Goal: Check status

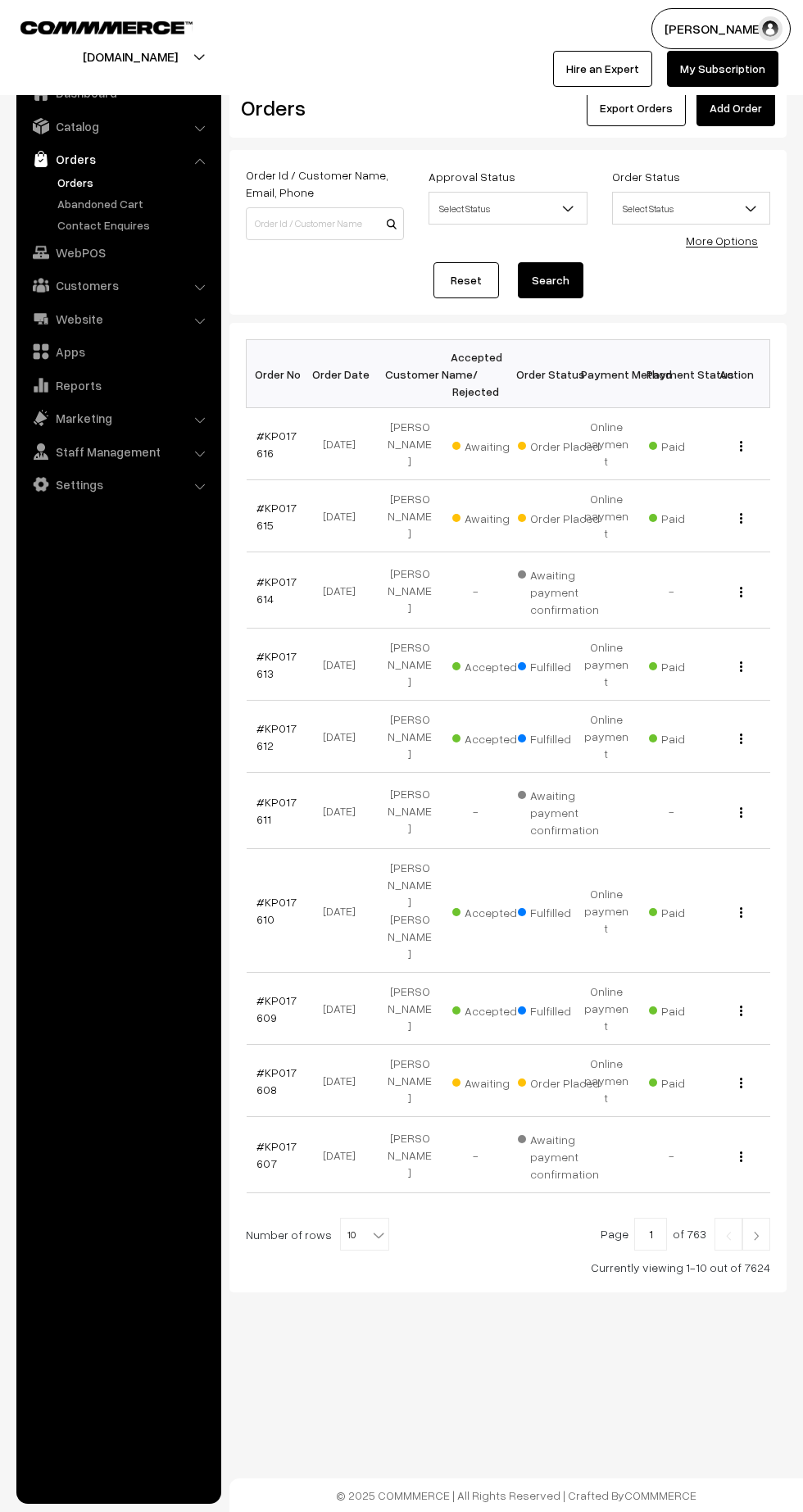
click at [280, 428] on link "#KP017616" at bounding box center [276, 443] width 40 height 31
click at [270, 500] on link "#KP017615" at bounding box center [276, 515] width 40 height 31
